Goal: Connect with others: Connect with others

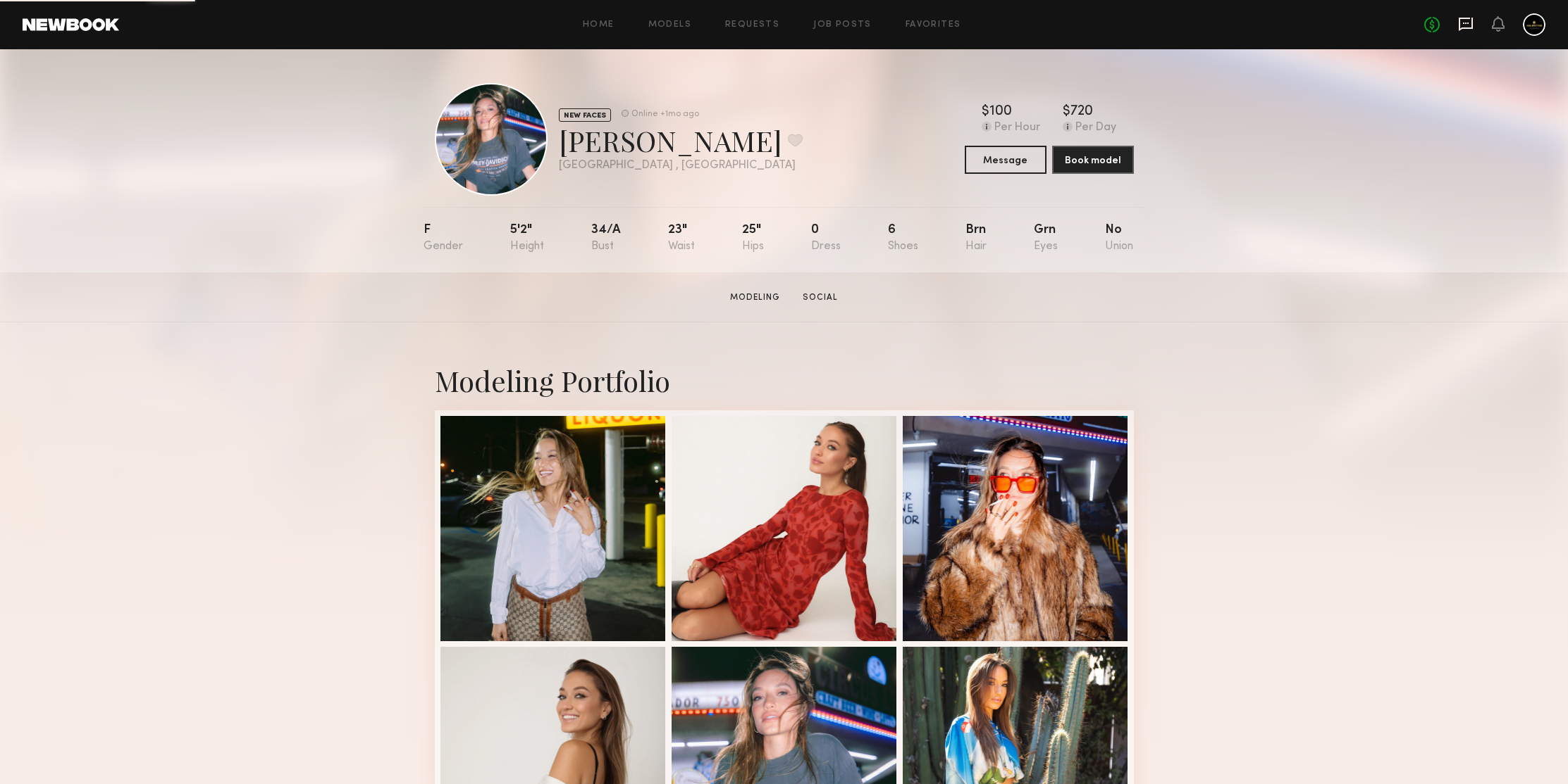
click at [1469, 21] on icon at bounding box center [1465, 23] width 15 height 15
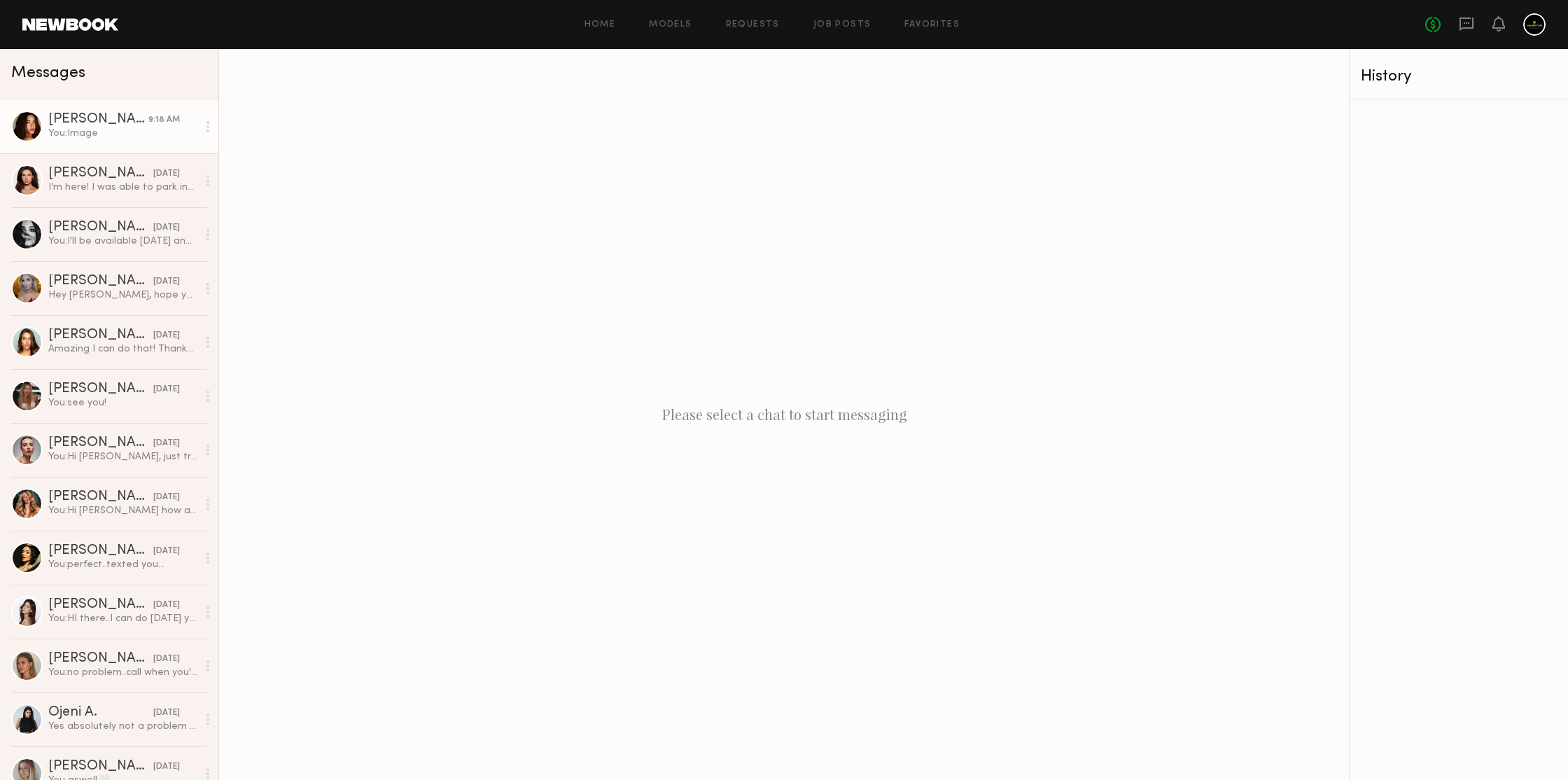
click at [132, 128] on div "You: Image" at bounding box center [123, 133] width 149 height 13
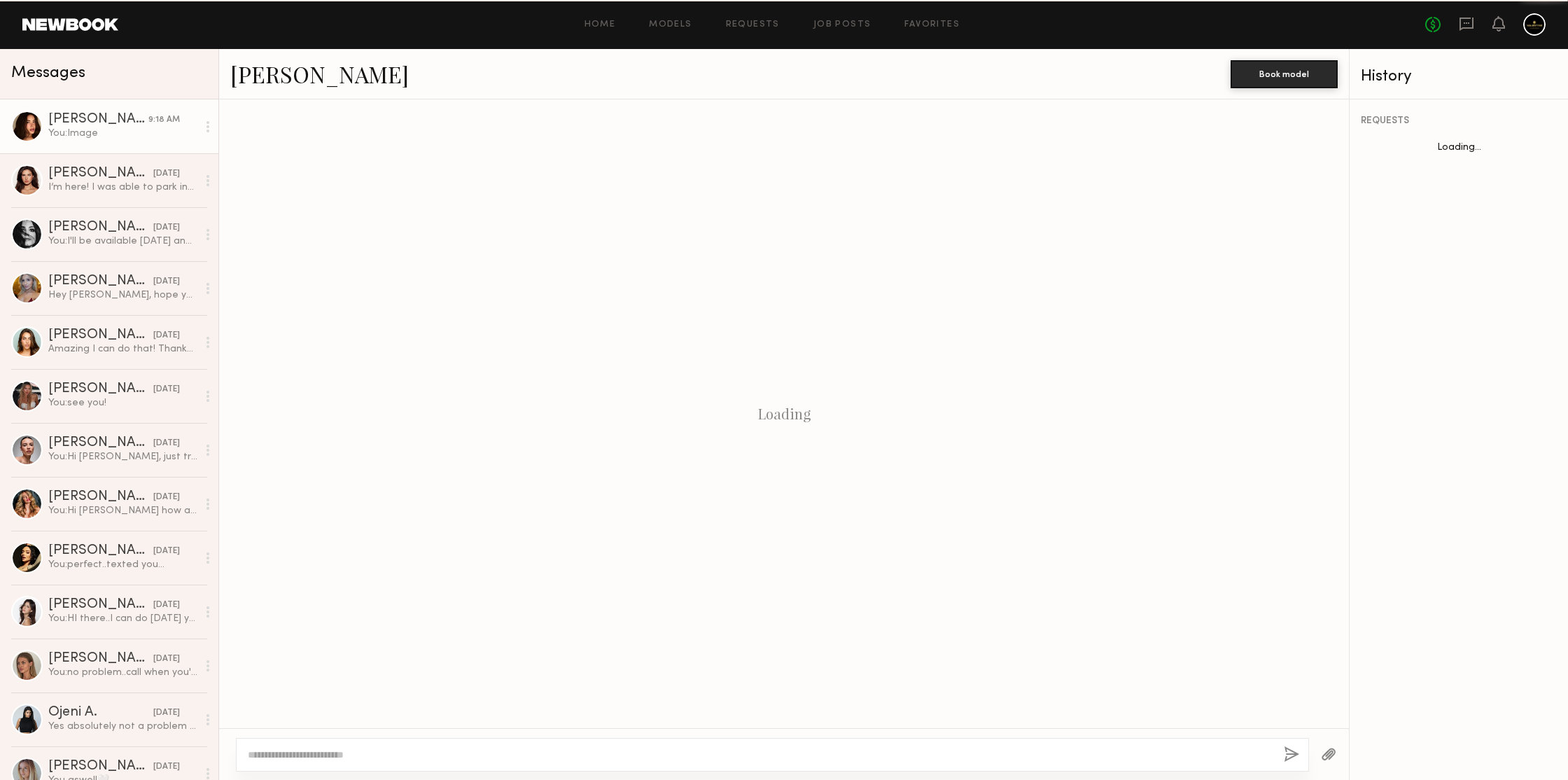
scroll to position [1209, 0]
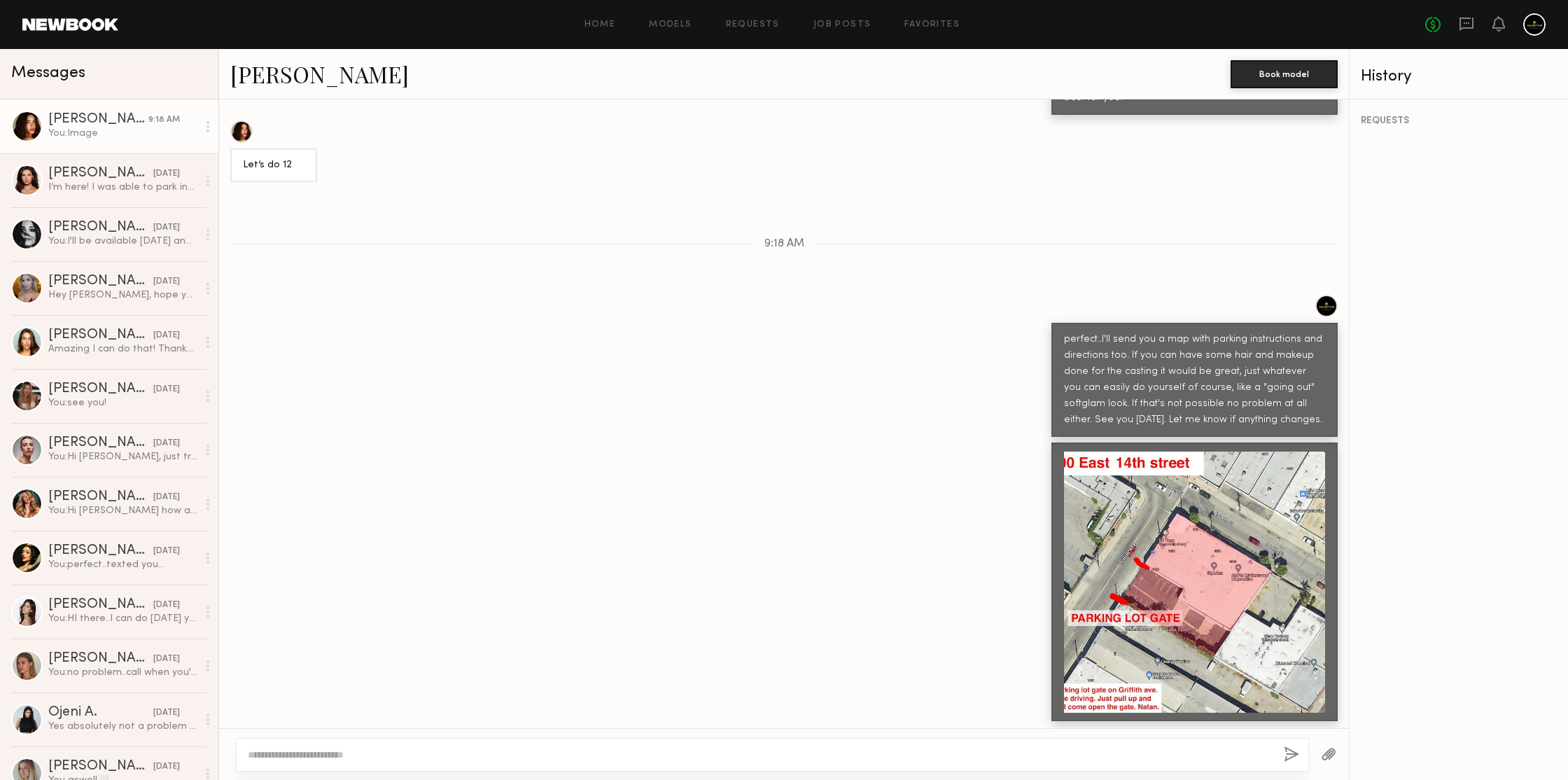
click at [254, 75] on link "Jessica N." at bounding box center [319, 74] width 178 height 30
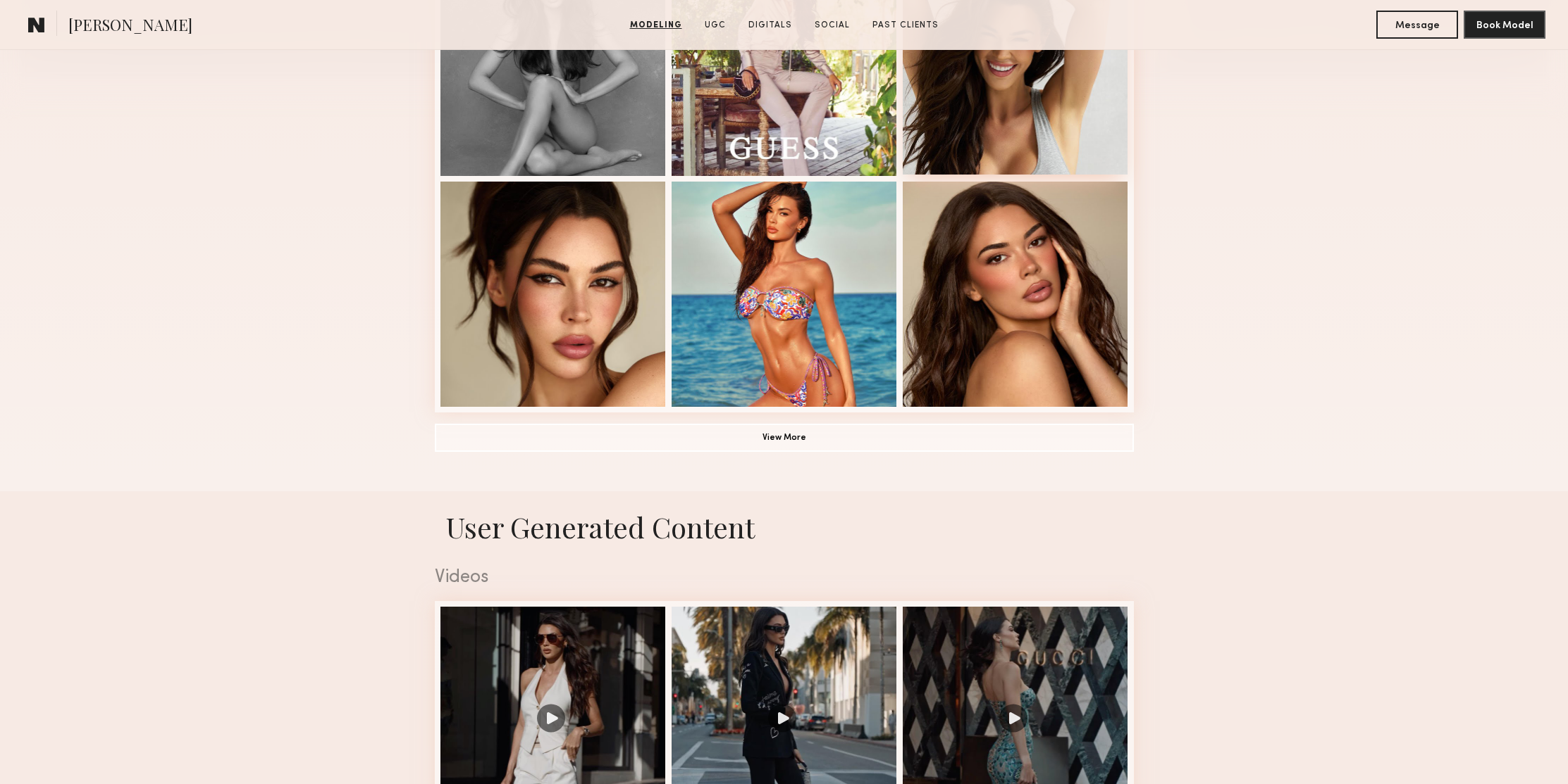
scroll to position [965, 0]
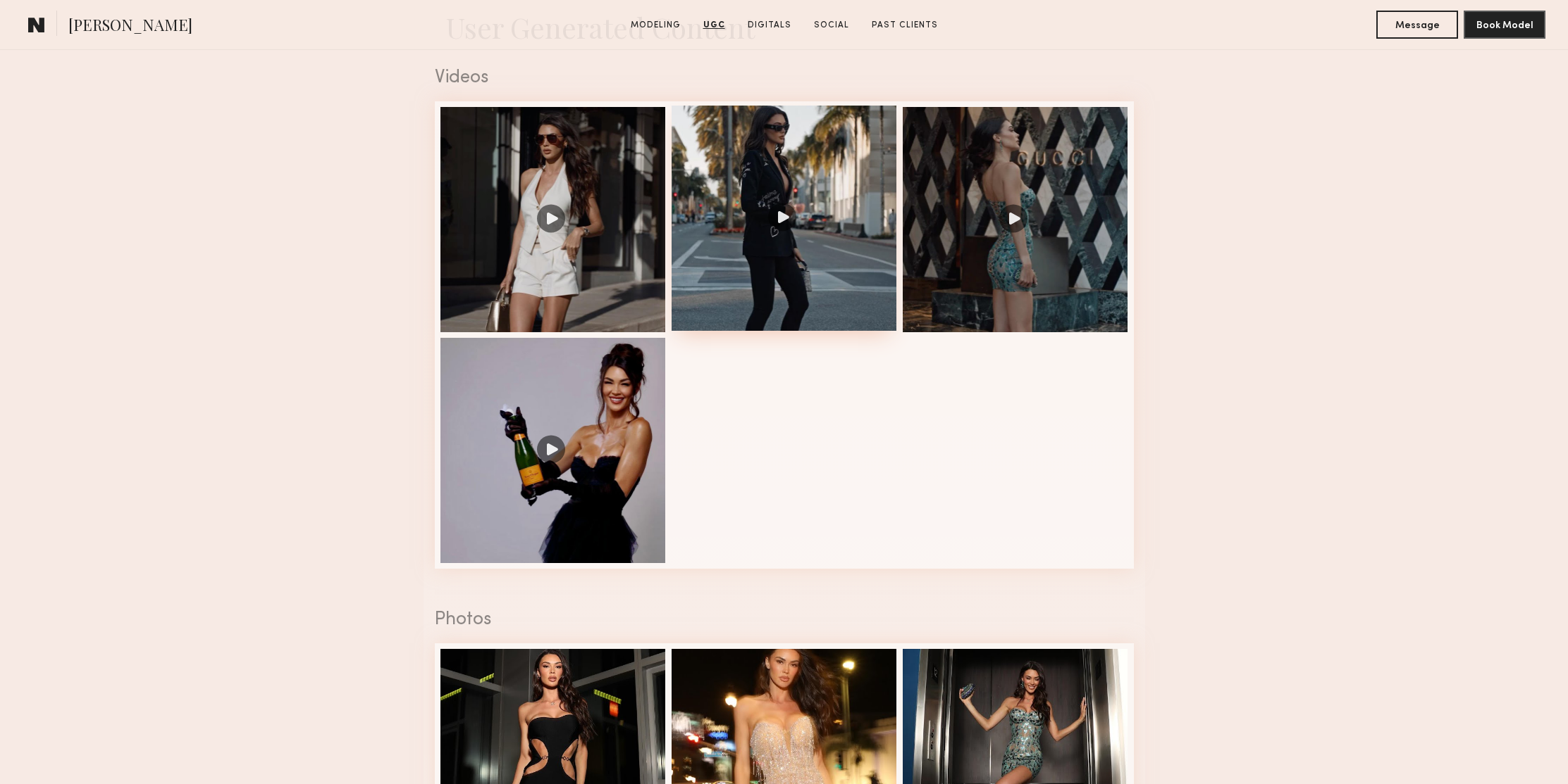
click at [788, 191] on div at bounding box center [784, 218] width 225 height 225
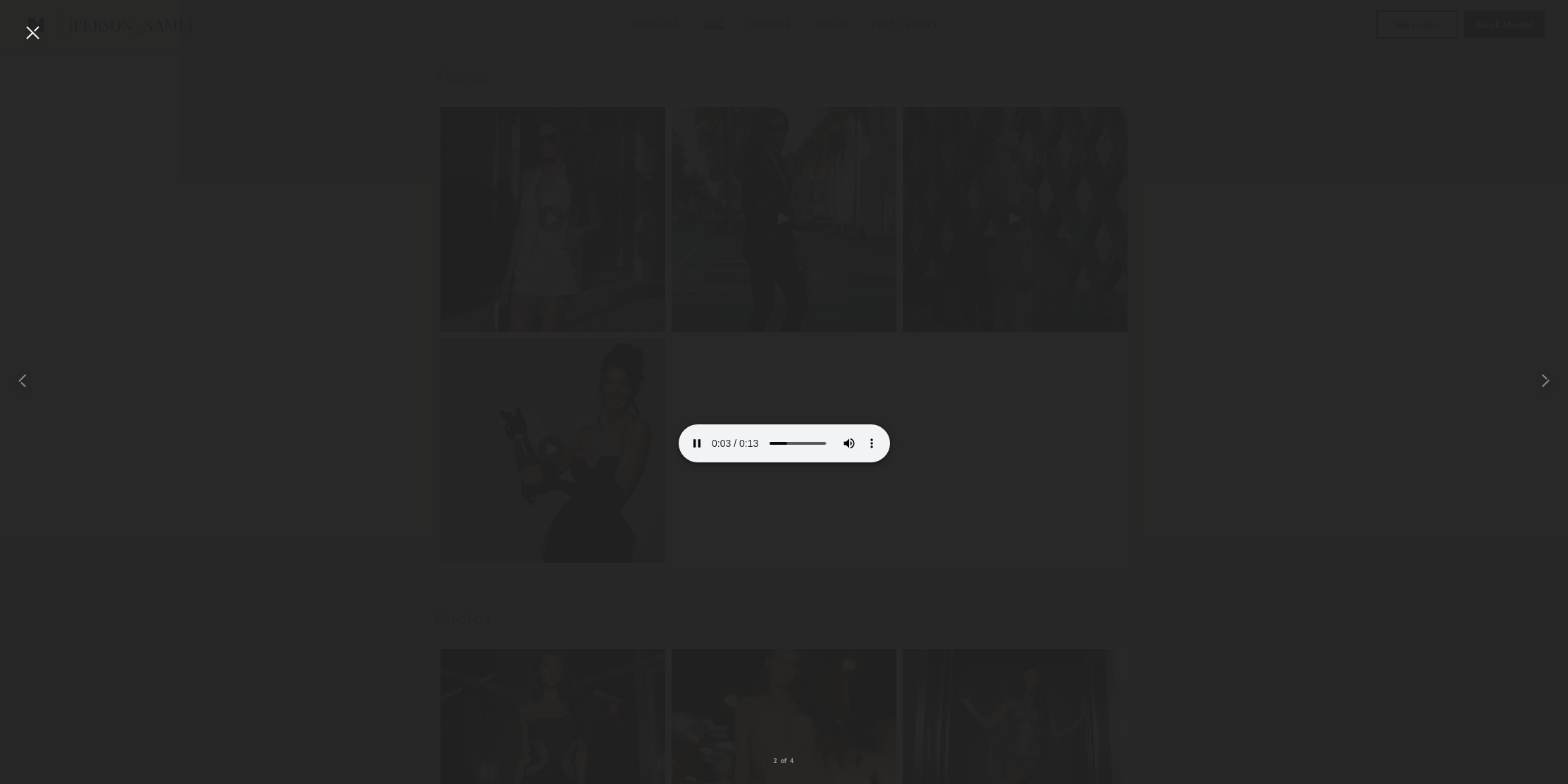
click at [1457, 188] on div at bounding box center [784, 380] width 1568 height 716
click at [31, 33] on div at bounding box center [32, 32] width 23 height 23
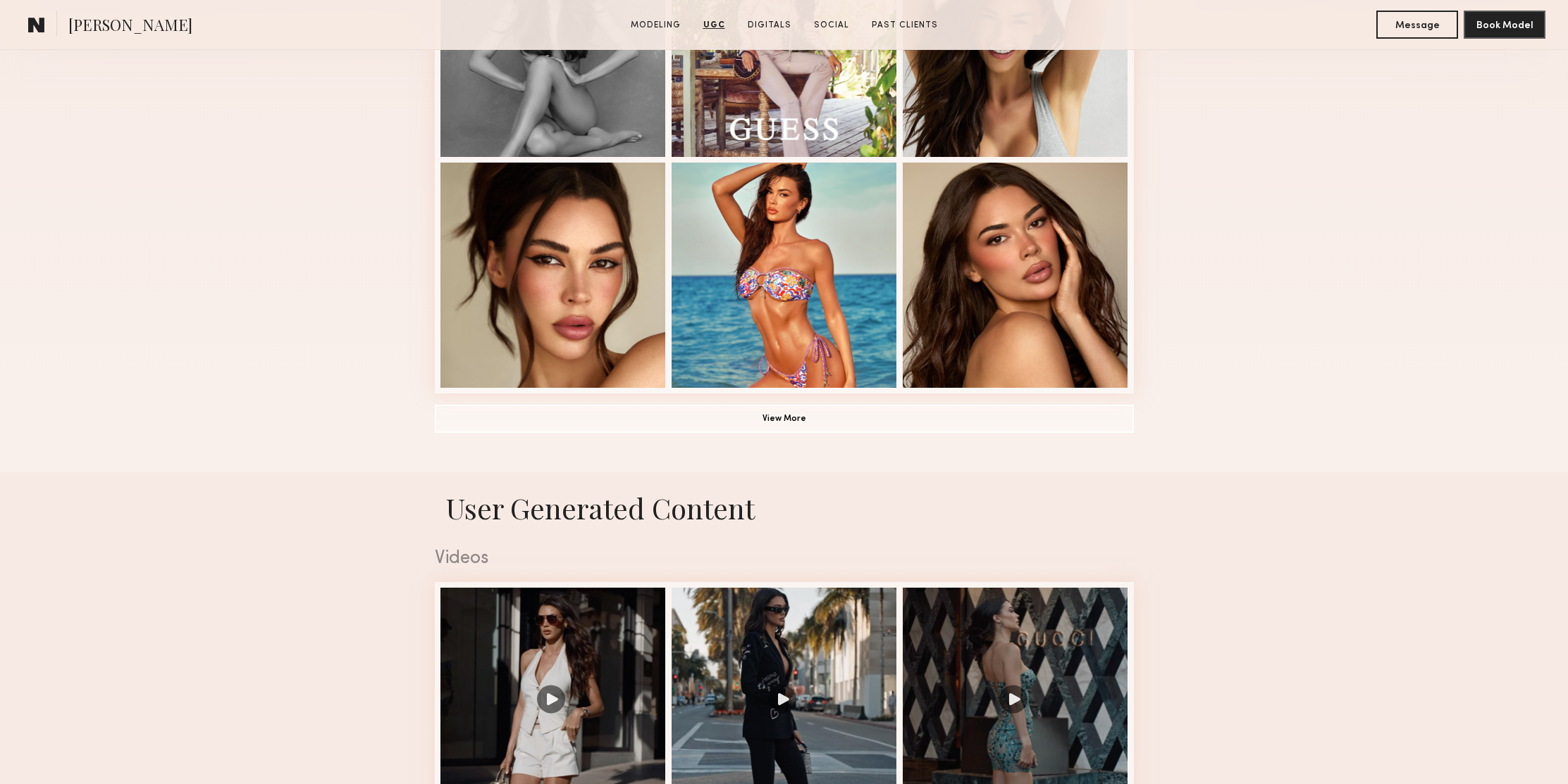
scroll to position [0, 0]
